Goal: Task Accomplishment & Management: Manage account settings

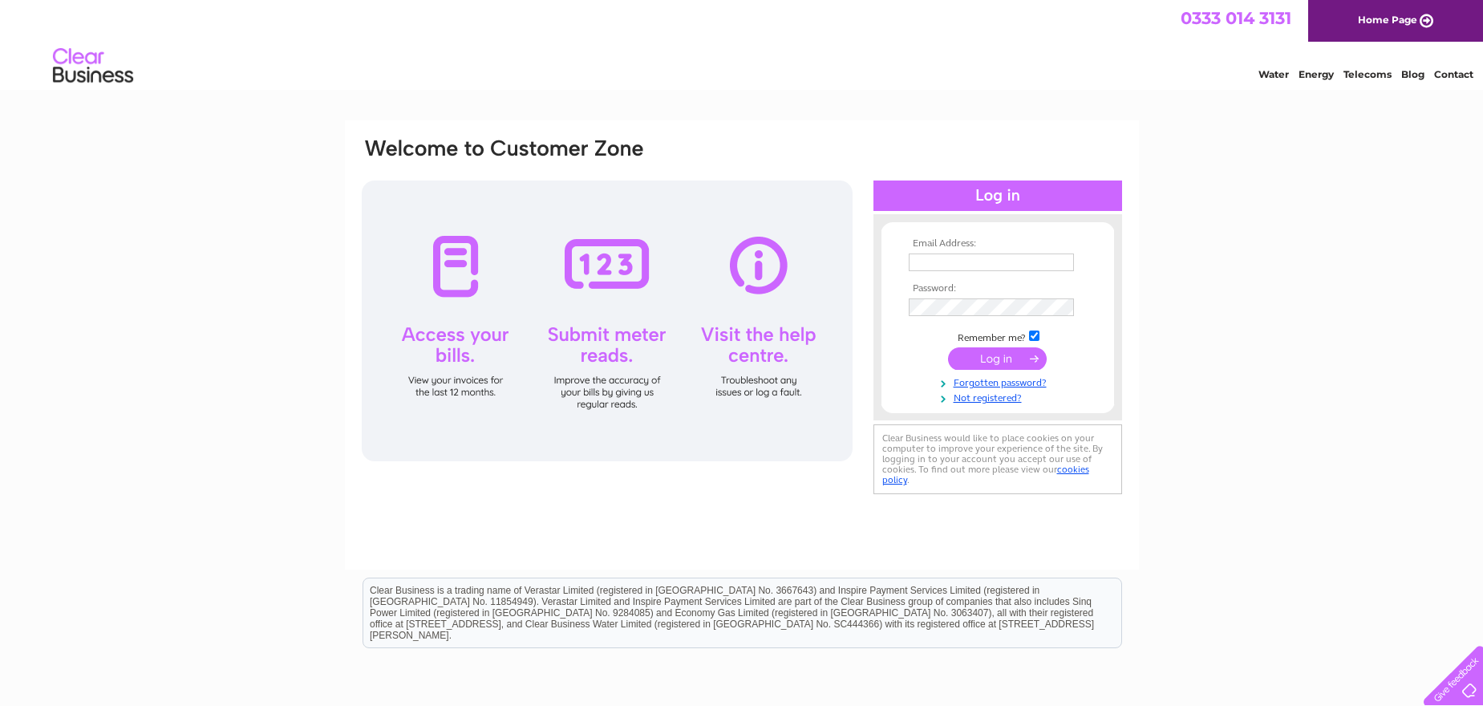
click at [963, 258] on input "text" at bounding box center [991, 262] width 165 height 18
type input "[EMAIL_ADDRESS][DOMAIN_NAME]"
click at [1005, 361] on input "submit" at bounding box center [997, 360] width 99 height 22
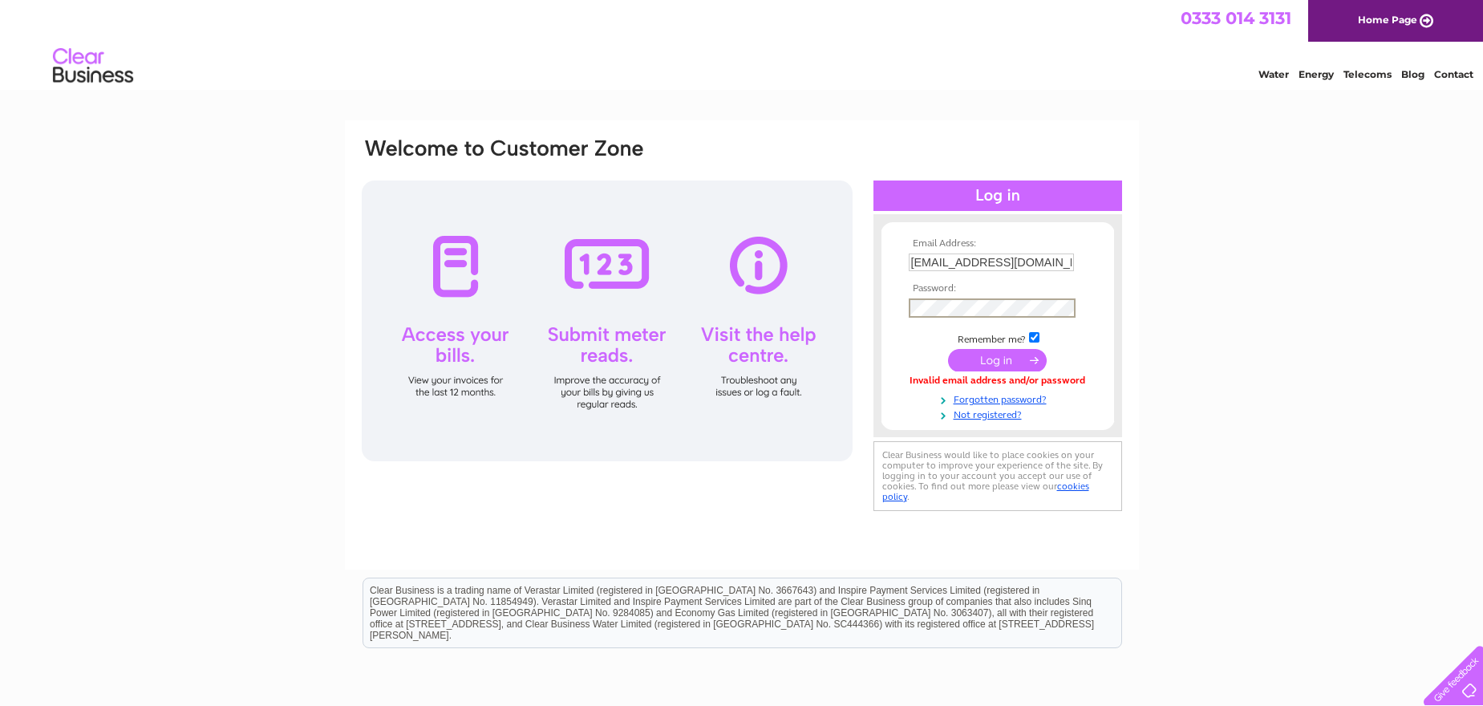
click at [995, 359] on input "submit" at bounding box center [997, 360] width 99 height 22
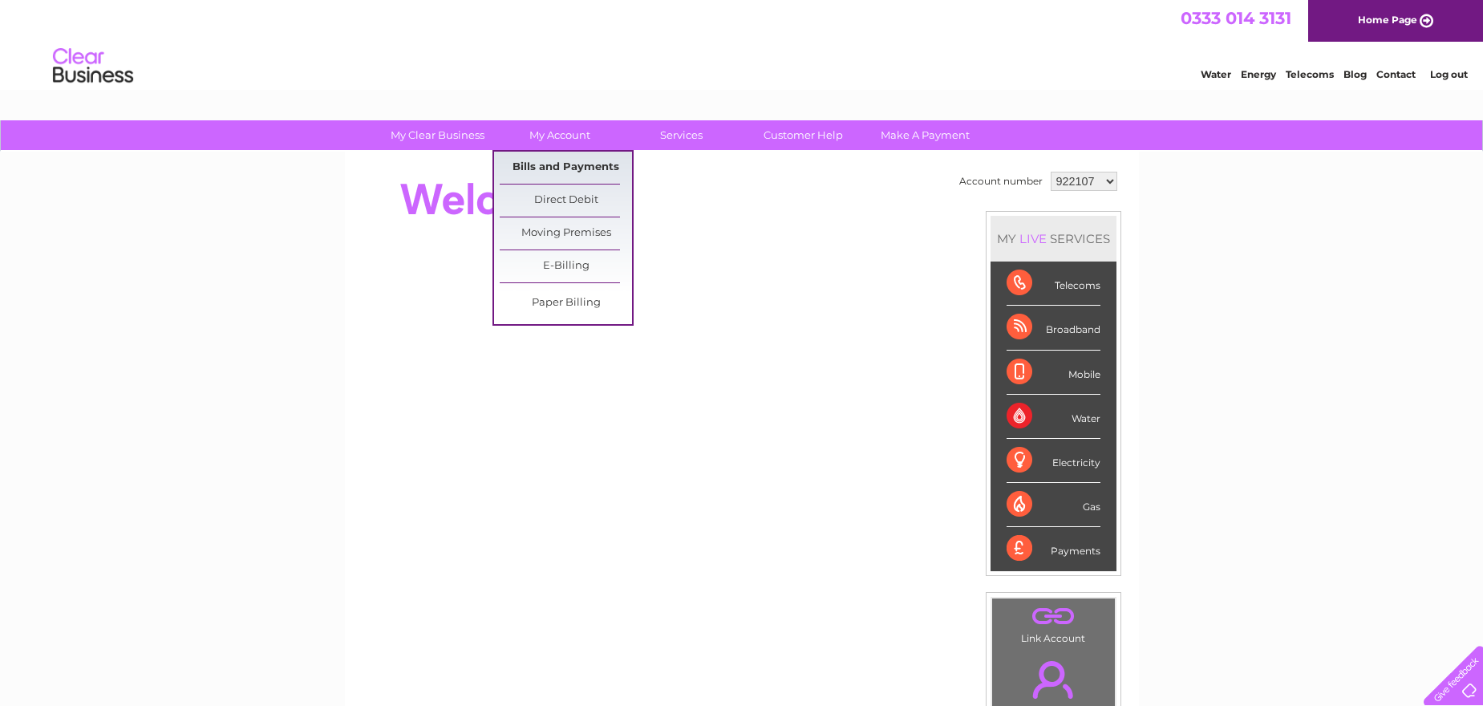
click at [553, 160] on link "Bills and Payments" at bounding box center [566, 168] width 132 height 32
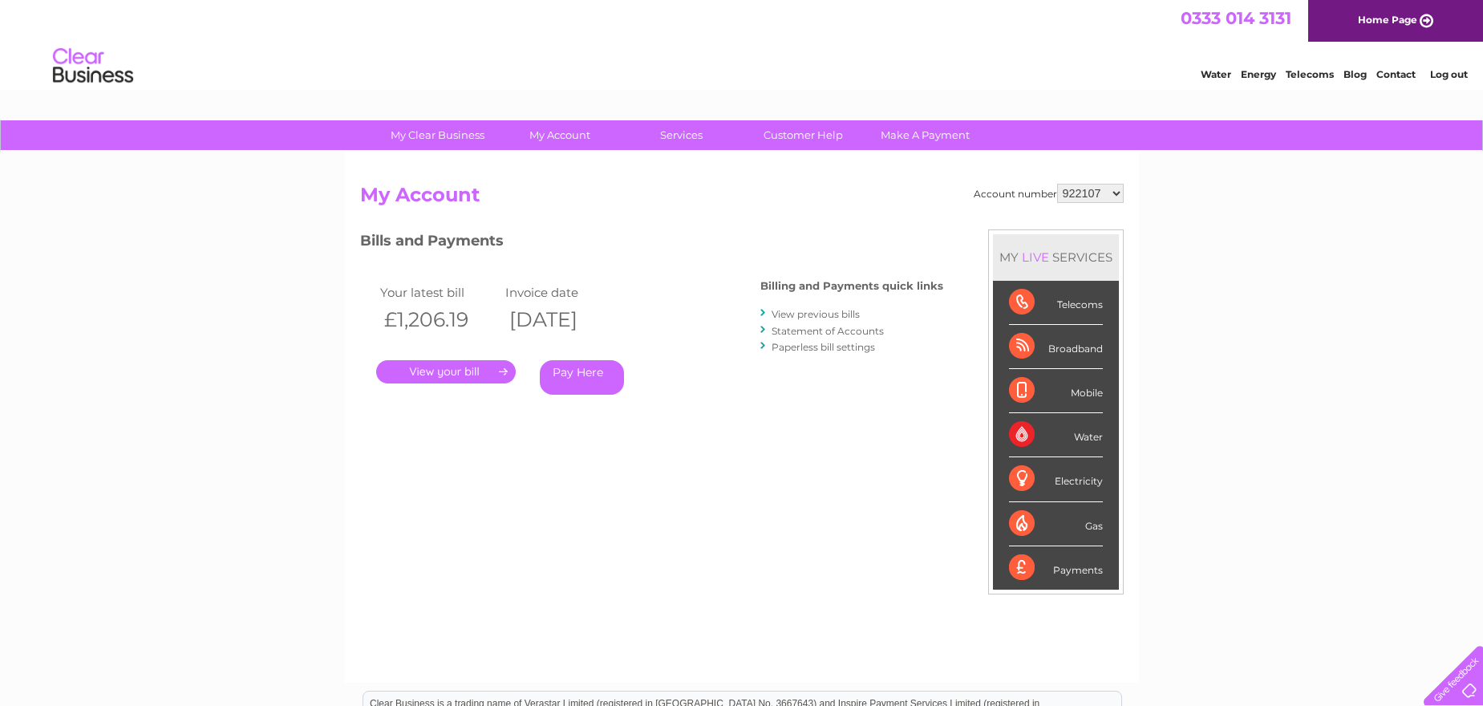
click at [471, 371] on link "." at bounding box center [446, 371] width 140 height 23
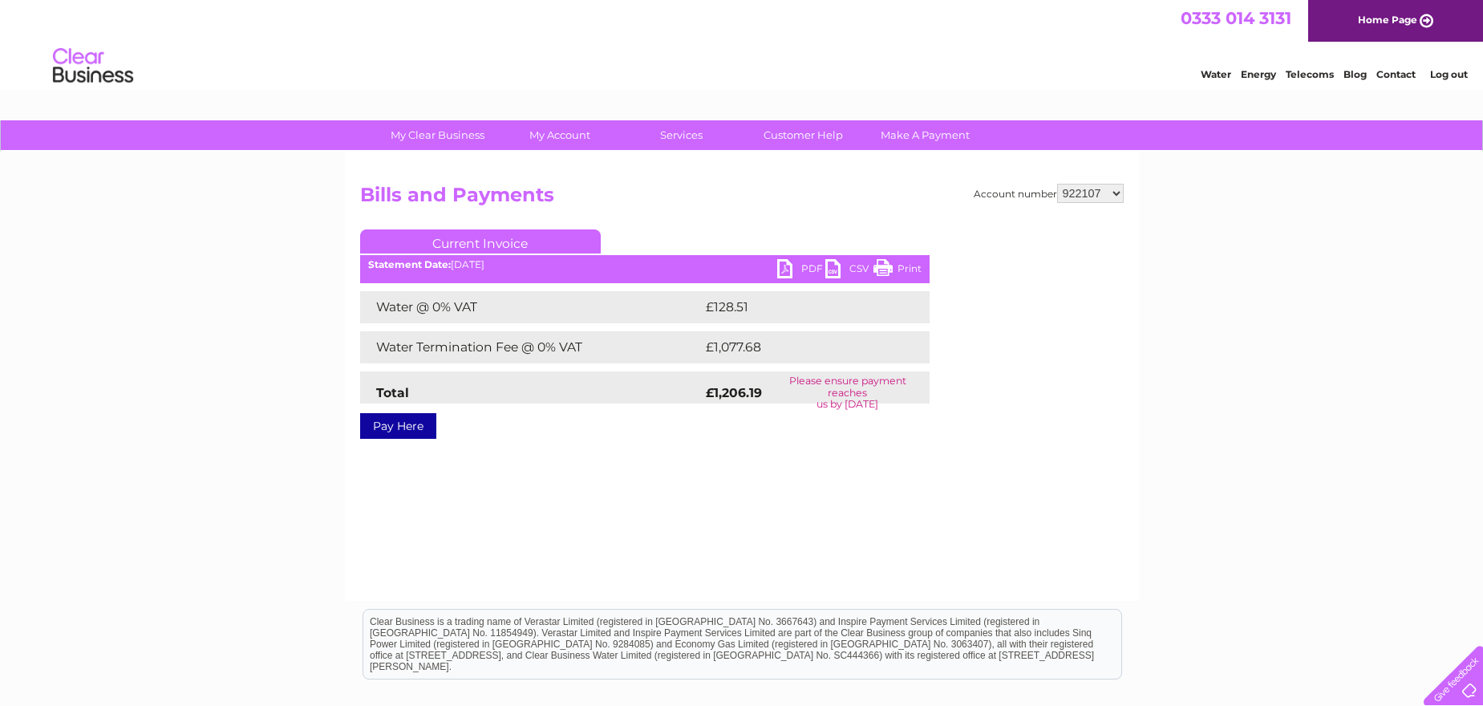
click at [802, 265] on link "PDF" at bounding box center [801, 270] width 48 height 23
